Goal: Check status: Check status

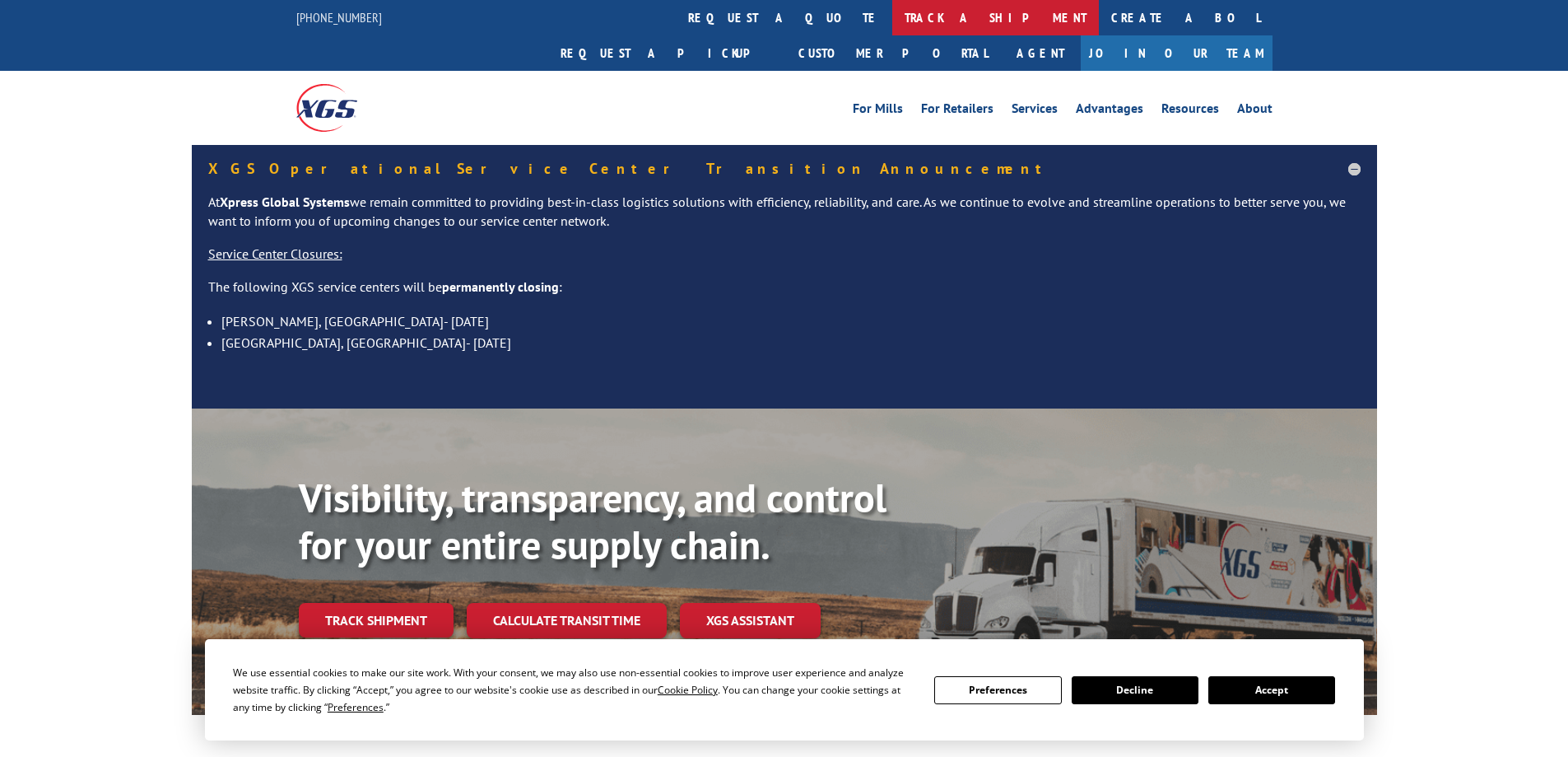
click at [892, 30] on link "track a shipment" at bounding box center [995, 17] width 206 height 35
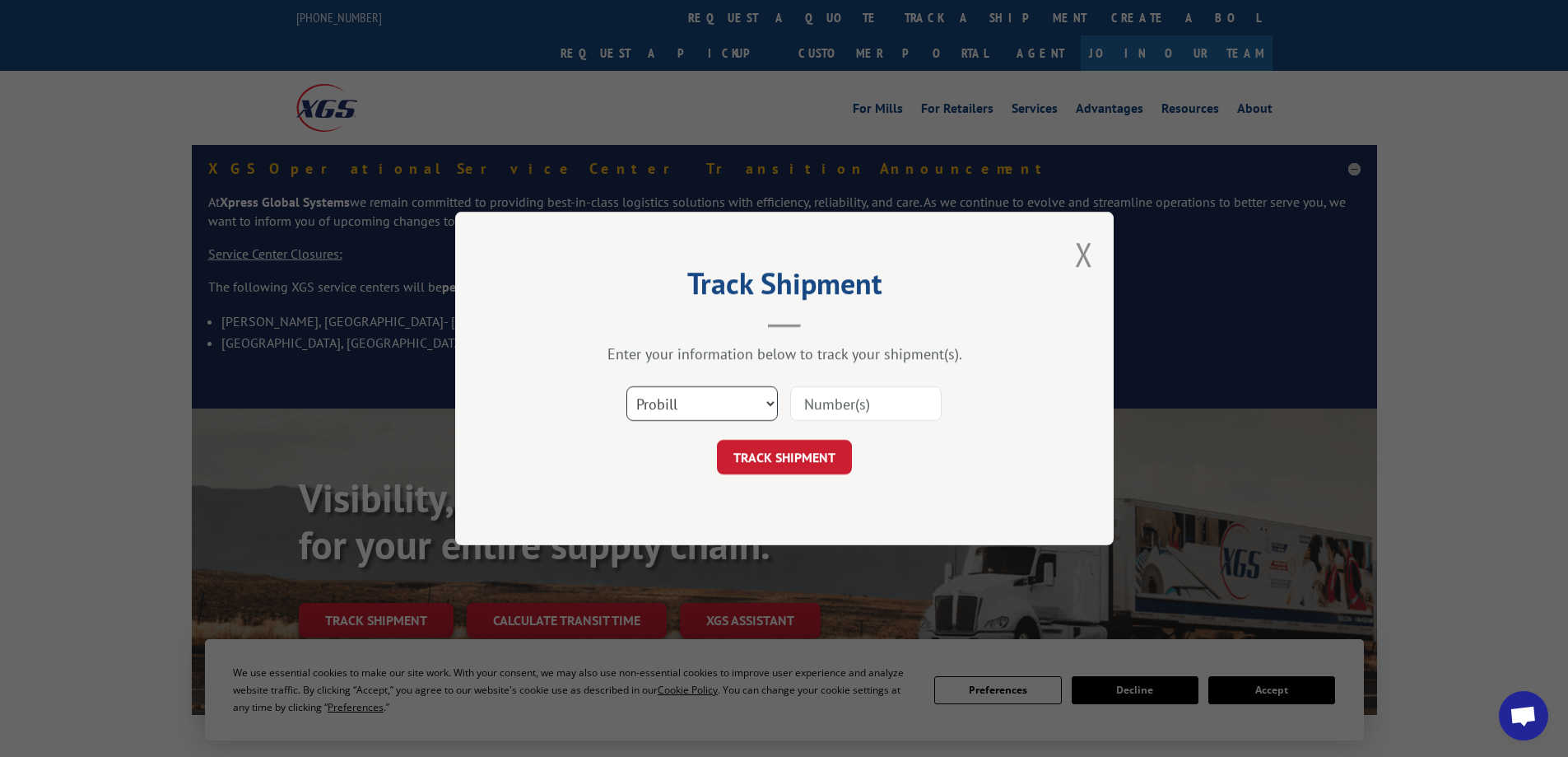
click at [705, 402] on select "Select category... Probill BOL PO" at bounding box center [702, 403] width 152 height 35
select select "po"
click at [626, 386] on select "Select category... Probill BOL PO" at bounding box center [702, 403] width 152 height 35
click at [847, 395] on input at bounding box center [865, 403] width 152 height 35
type input "08528311"
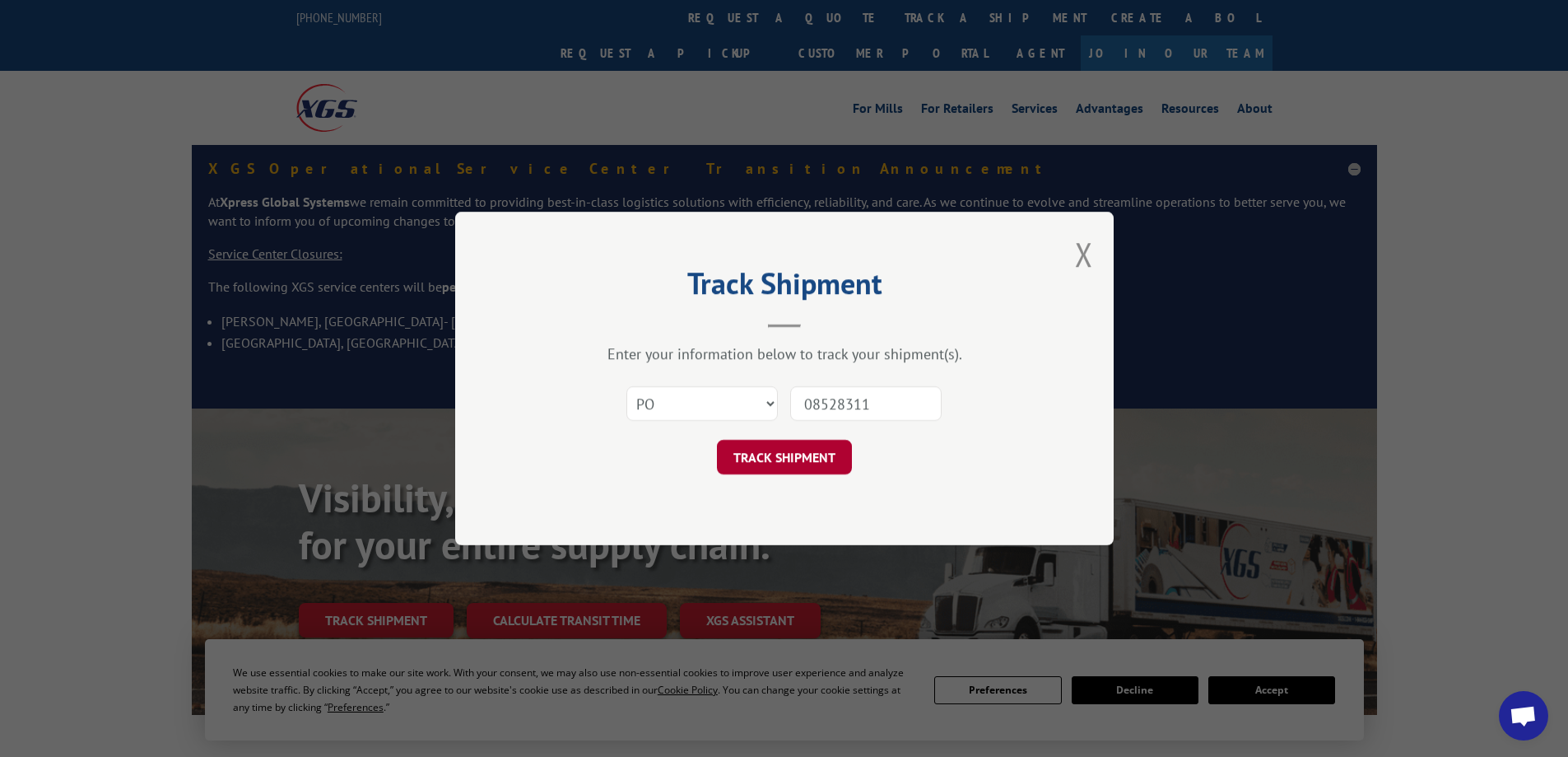
click at [798, 466] on button "TRACK SHIPMENT" at bounding box center [784, 457] width 135 height 35
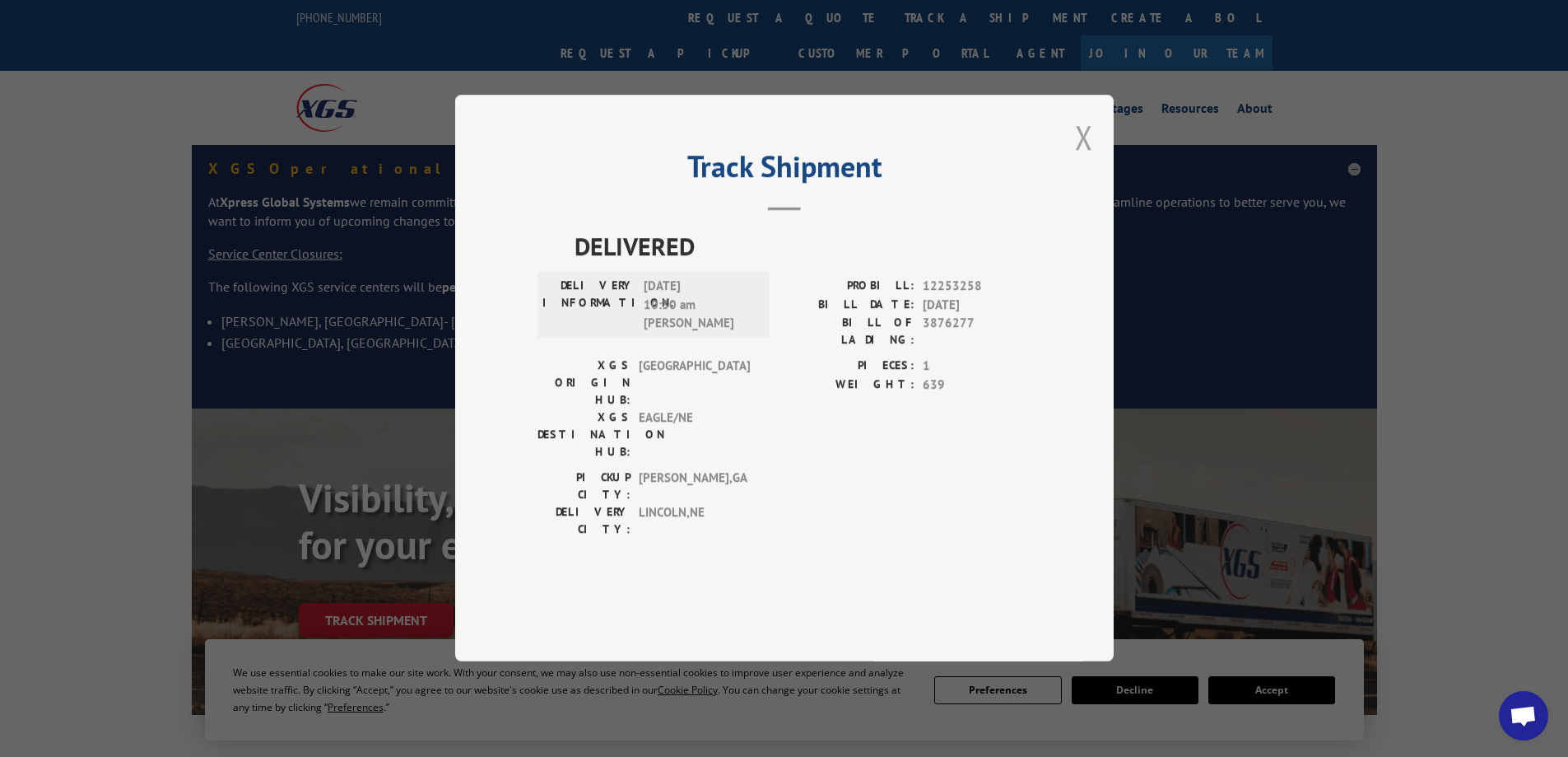
click at [1076, 159] on button "Close modal" at bounding box center [1083, 136] width 18 height 44
